Goal: Task Accomplishment & Management: Use online tool/utility

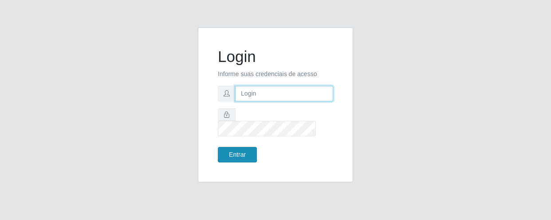
type input "[EMAIL_ADDRESS][DOMAIN_NAME]"
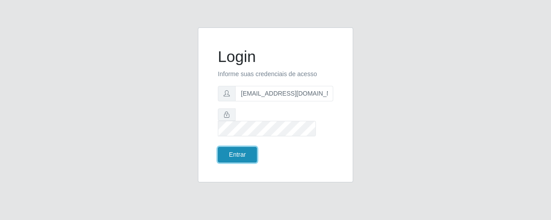
click at [224, 148] on button "Entrar" at bounding box center [237, 155] width 39 height 16
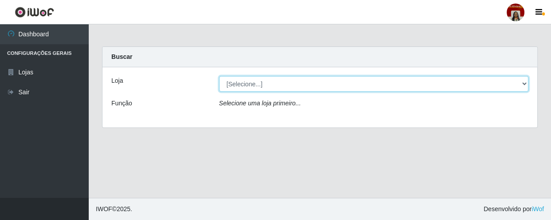
click at [523, 84] on select "[Selecione...] Mar Vermelho - Loja 04" at bounding box center [374, 84] width 310 height 16
select select "251"
click at [219, 76] on select "[Selecione...] Mar Vermelho - Loja 04" at bounding box center [374, 84] width 310 height 16
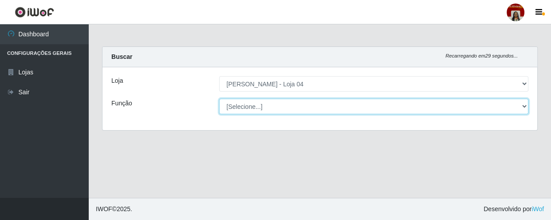
click at [522, 106] on select "[Selecione...] ASG ASG + ASG ++ Auxiliar de Depósito Auxiliar de Depósito + Aux…" at bounding box center [374, 107] width 310 height 16
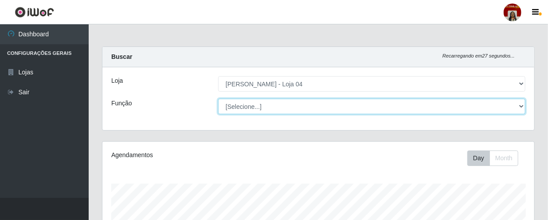
scroll to position [184, 432]
click at [218, 99] on select "[Selecione...] ASG ASG + ASG ++ Auxiliar de Depósito Auxiliar de Depósito + Aux…" at bounding box center [371, 107] width 307 height 16
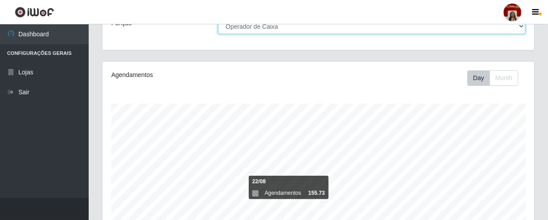
scroll to position [0, 0]
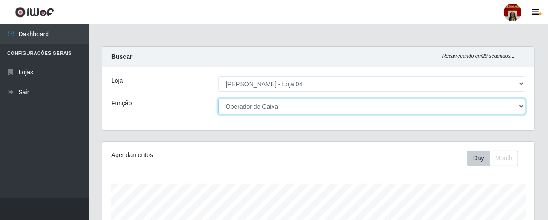
click at [521, 106] on select "[Selecione...] ASG ASG + ASG ++ Auxiliar de Depósito Auxiliar de Depósito + Aux…" at bounding box center [371, 107] width 307 height 16
select select "24"
click at [218, 99] on select "[Selecione...] ASG ASG + ASG ++ Auxiliar de Depósito Auxiliar de Depósito + Aux…" at bounding box center [371, 107] width 307 height 16
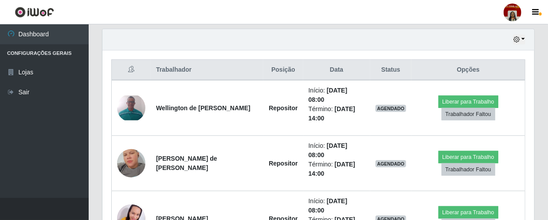
scroll to position [322, 0]
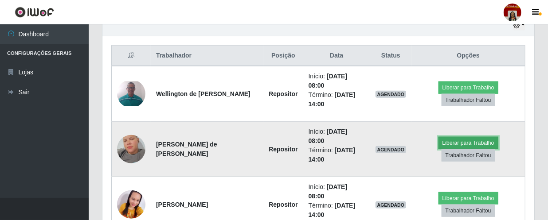
click at [452, 137] on button "Liberar para Trabalho" at bounding box center [469, 143] width 60 height 12
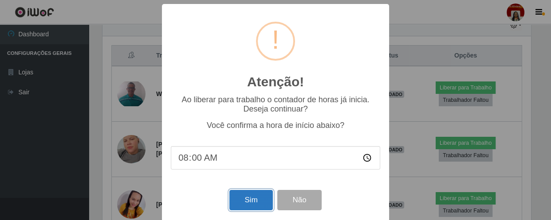
click at [248, 202] on button "Sim" at bounding box center [250, 200] width 43 height 21
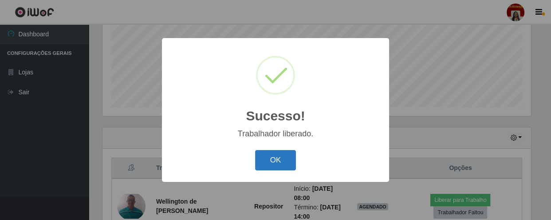
click at [266, 164] on button "OK" at bounding box center [275, 160] width 41 height 21
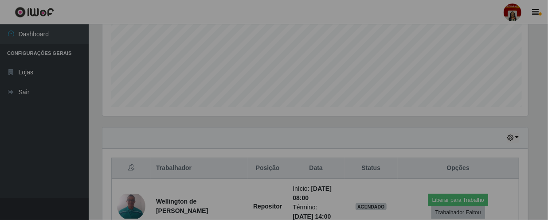
scroll to position [184, 432]
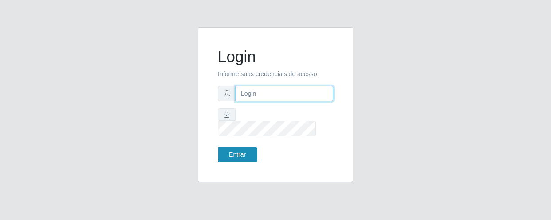
type input "[EMAIL_ADDRESS][DOMAIN_NAME]"
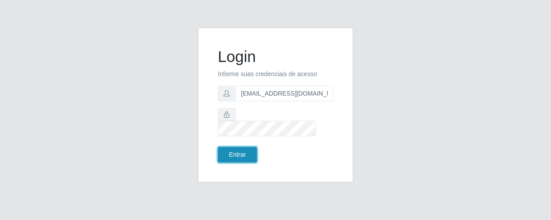
click at [229, 147] on button "Entrar" at bounding box center [237, 155] width 39 height 16
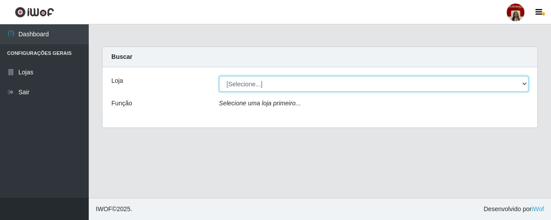
click at [524, 82] on select "[Selecione...] Mar Vermelho - Loja 04" at bounding box center [374, 84] width 310 height 16
select select "251"
click at [219, 76] on select "[Selecione...] Mar Vermelho - Loja 04" at bounding box center [374, 84] width 310 height 16
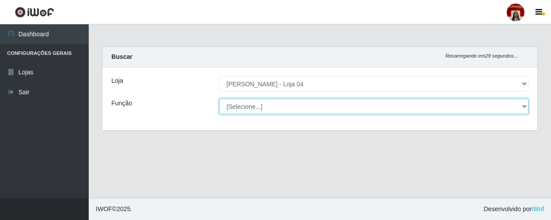
click at [525, 104] on select "[Selecione...] ASG ASG + ASG ++ Auxiliar de Depósito Auxiliar de Depósito + Aux…" at bounding box center [374, 107] width 310 height 16
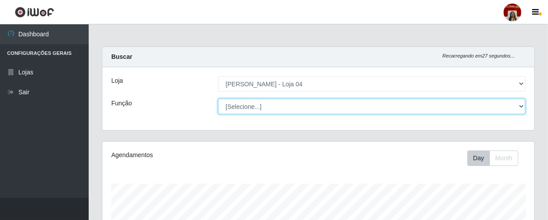
scroll to position [184, 432]
click at [218, 99] on select "[Selecione...] ASG ASG + ASG ++ Auxiliar de Depósito Auxiliar de Depósito + Aux…" at bounding box center [371, 107] width 307 height 16
click at [359, 106] on select "[Selecione...] ASG ASG + ASG ++ Auxiliar de Depósito Auxiliar de Depósito + Aux…" at bounding box center [371, 107] width 307 height 16
click at [218, 99] on select "[Selecione...] ASG ASG + ASG ++ Auxiliar de Depósito Auxiliar de Depósito + Aux…" at bounding box center [371, 107] width 307 height 16
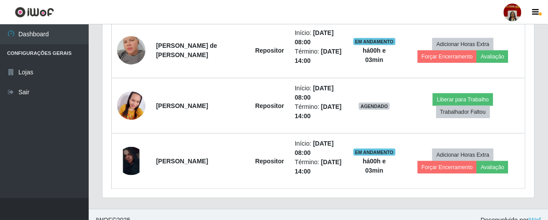
scroll to position [431, 0]
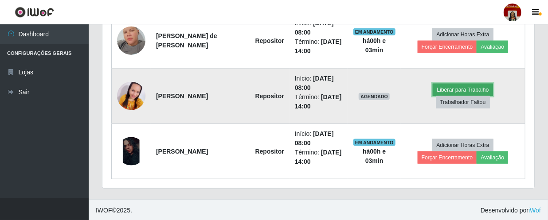
click at [448, 96] on button "Liberar para Trabalho" at bounding box center [463, 90] width 60 height 12
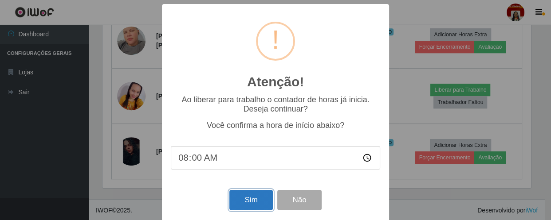
click at [259, 202] on button "Sim" at bounding box center [250, 200] width 43 height 21
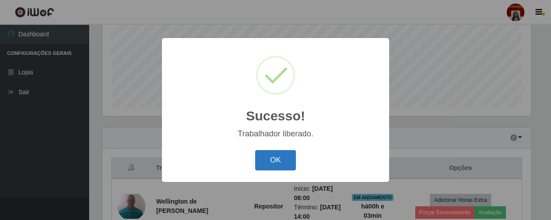
click at [272, 170] on button "OK" at bounding box center [275, 160] width 41 height 21
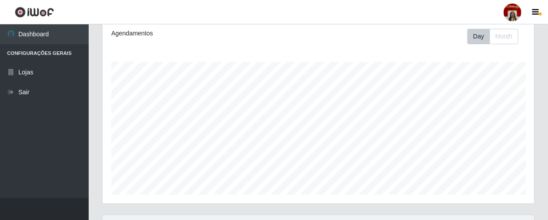
scroll to position [49, 0]
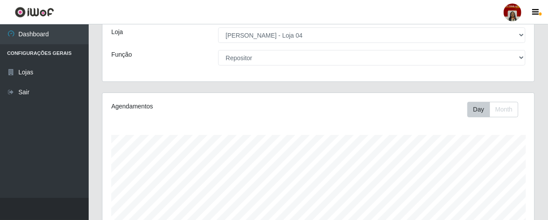
click at [279, 70] on div "Loja [Selecione...] Mar Vermelho - Loja 04 Função [Selecione...] ASG ASG + ASG …" at bounding box center [318, 50] width 432 height 63
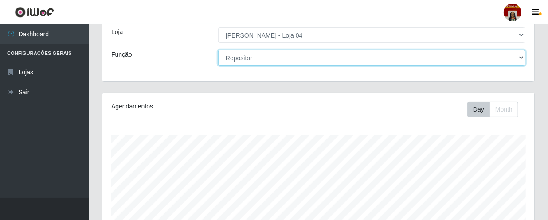
click at [282, 58] on select "[Selecione...] ASG ASG + ASG ++ Auxiliar de Depósito Auxiliar de Depósito + Aux…" at bounding box center [371, 58] width 307 height 16
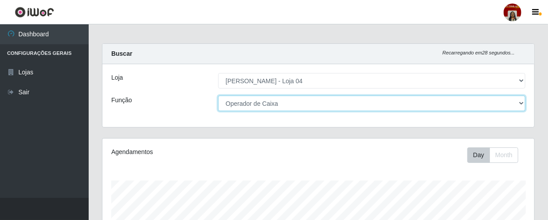
scroll to position [0, 0]
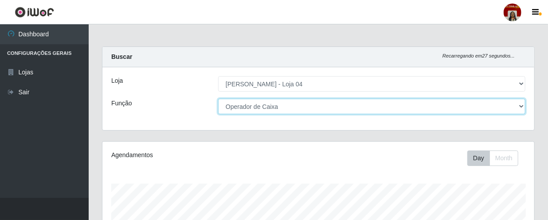
click at [523, 105] on select "[Selecione...] ASG ASG + ASG ++ Auxiliar de Depósito Auxiliar de Depósito + Aux…" at bounding box center [371, 107] width 307 height 16
click at [218, 99] on select "[Selecione...] ASG ASG + ASG ++ Auxiliar de Depósito Auxiliar de Depósito + Aux…" at bounding box center [371, 107] width 307 height 16
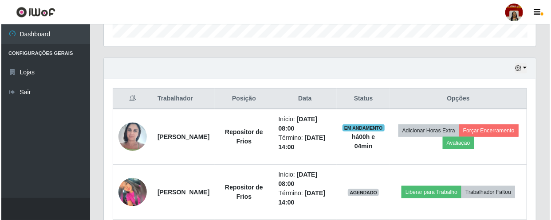
scroll to position [322, 0]
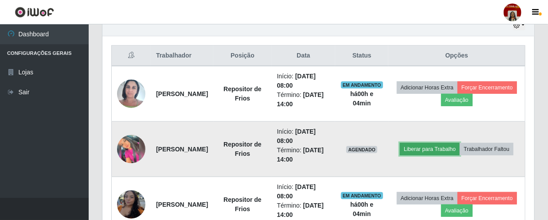
click at [460, 143] on button "Liberar para Trabalho" at bounding box center [430, 149] width 60 height 12
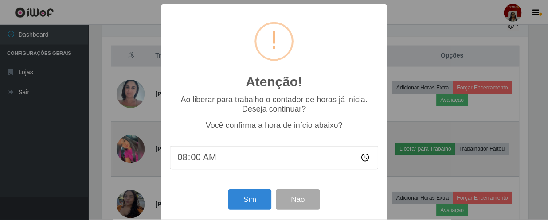
scroll to position [184, 428]
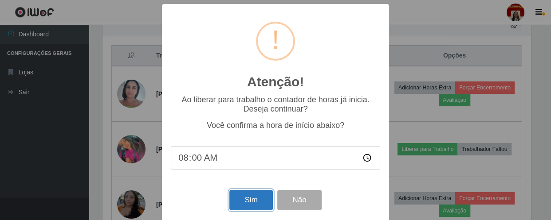
click at [241, 205] on button "Sim" at bounding box center [250, 200] width 43 height 21
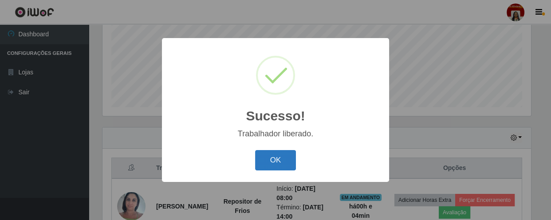
click at [292, 157] on button "OK" at bounding box center [275, 160] width 41 height 21
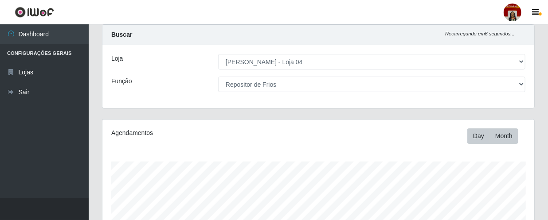
scroll to position [0, 0]
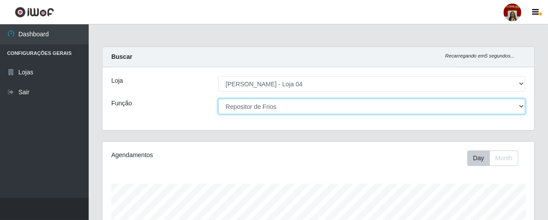
click at [521, 106] on select "[Selecione...] ASG ASG + ASG ++ Auxiliar de Depósito Auxiliar de Depósito + Aux…" at bounding box center [371, 107] width 307 height 16
select select "22"
click at [218, 99] on select "[Selecione...] ASG ASG + ASG ++ Auxiliar de Depósito Auxiliar de Depósito + Aux…" at bounding box center [371, 107] width 307 height 16
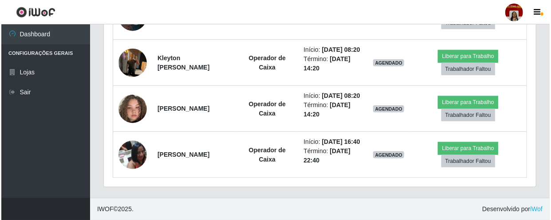
scroll to position [483, 0]
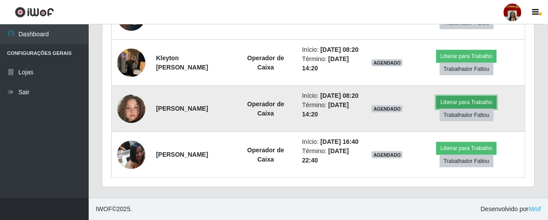
click at [469, 96] on button "Liberar para Trabalho" at bounding box center [466, 102] width 60 height 12
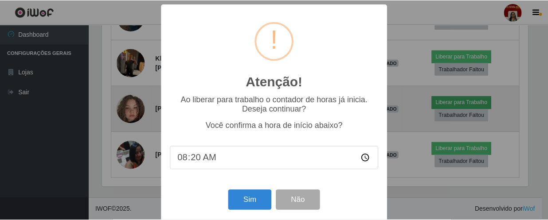
scroll to position [184, 428]
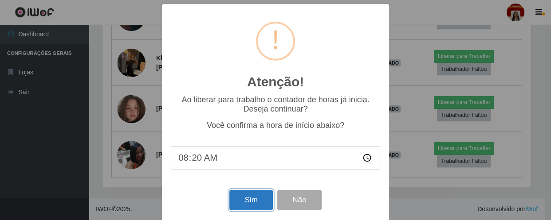
click at [236, 199] on button "Sim" at bounding box center [250, 200] width 43 height 21
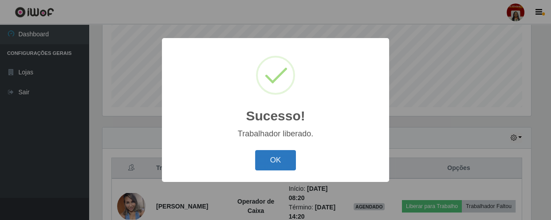
click at [262, 162] on button "OK" at bounding box center [275, 160] width 41 height 21
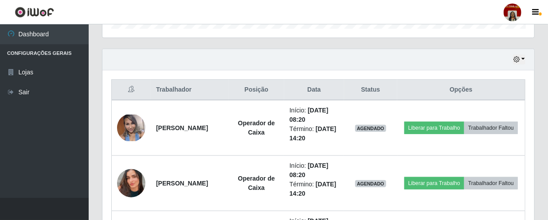
scroll to position [291, 0]
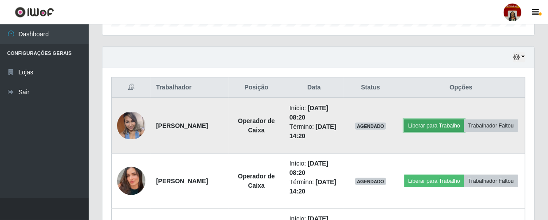
click at [464, 120] on button "Liberar para Trabalho" at bounding box center [435, 126] width 60 height 12
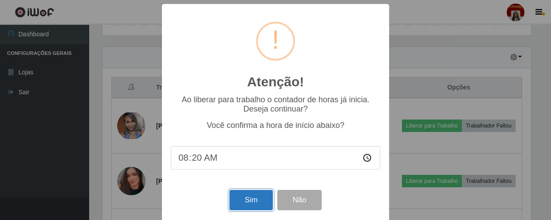
click at [240, 210] on button "Sim" at bounding box center [250, 200] width 43 height 21
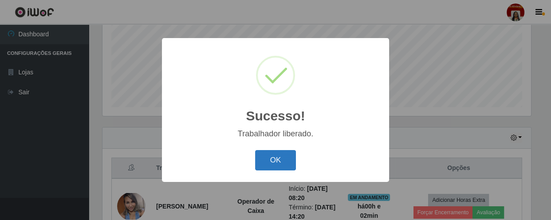
click at [266, 160] on button "OK" at bounding box center [275, 160] width 41 height 21
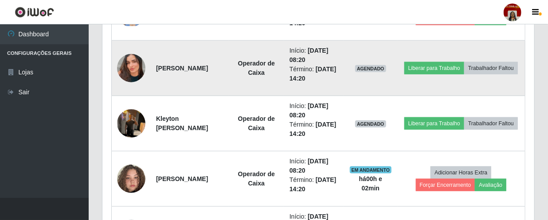
scroll to position [412, 0]
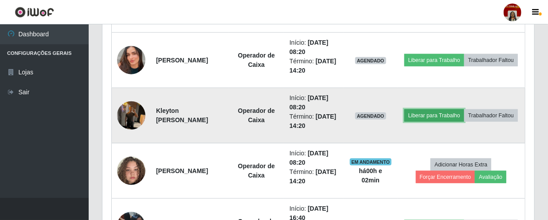
click at [464, 110] on button "Liberar para Trabalho" at bounding box center [435, 116] width 60 height 12
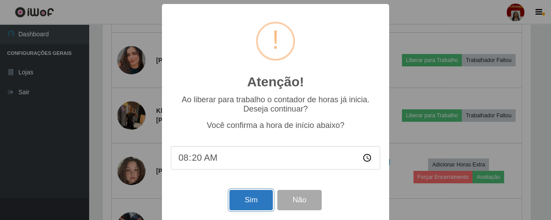
click at [240, 204] on button "Sim" at bounding box center [250, 200] width 43 height 21
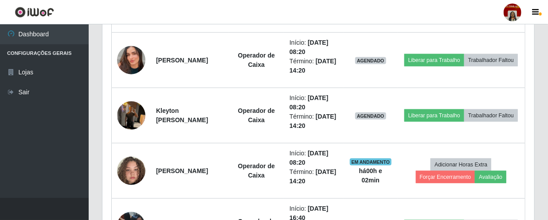
scroll to position [0, 0]
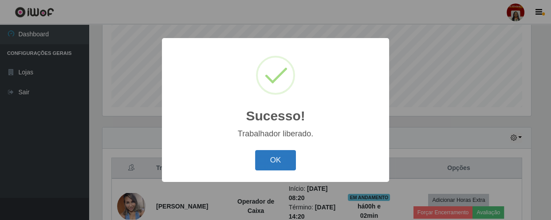
click at [280, 166] on button "OK" at bounding box center [275, 160] width 41 height 21
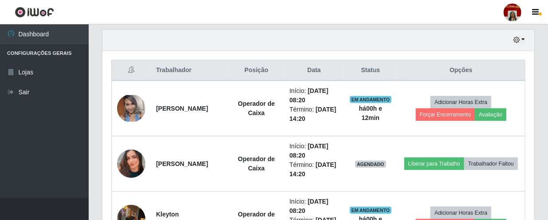
scroll to position [291, 0]
